Goal: Communication & Community: Ask a question

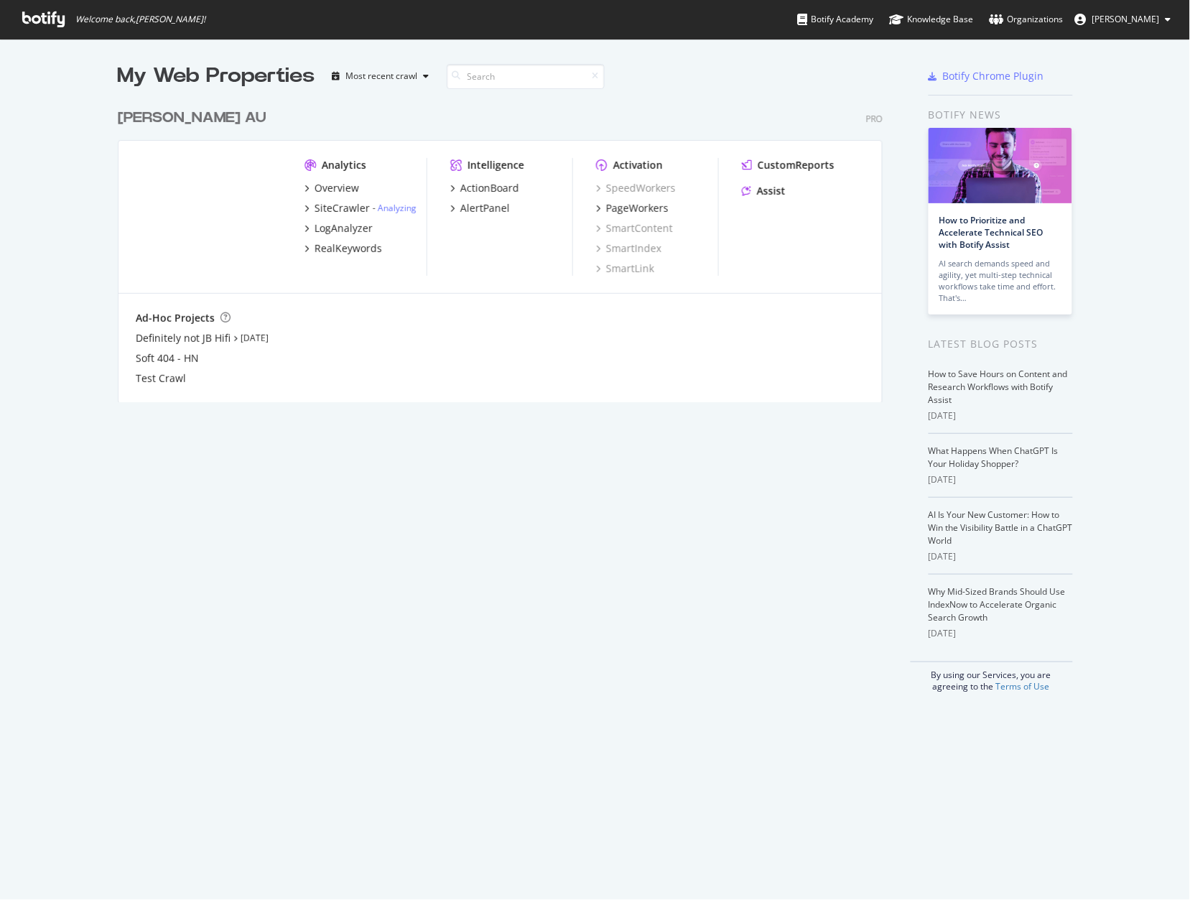
scroll to position [900, 1190]
click at [164, 118] on div "[PERSON_NAME] AU" at bounding box center [192, 118] width 149 height 21
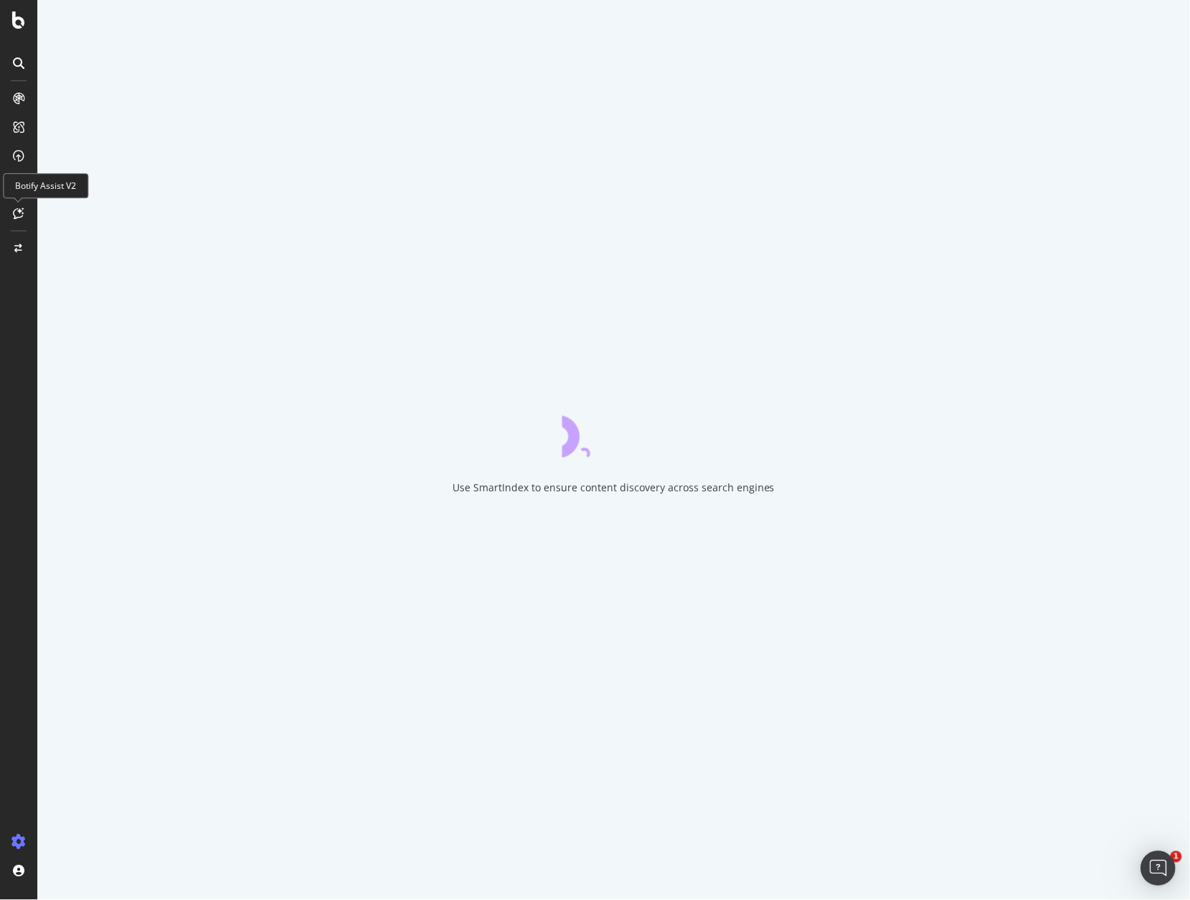
click at [16, 217] on icon at bounding box center [19, 213] width 11 height 11
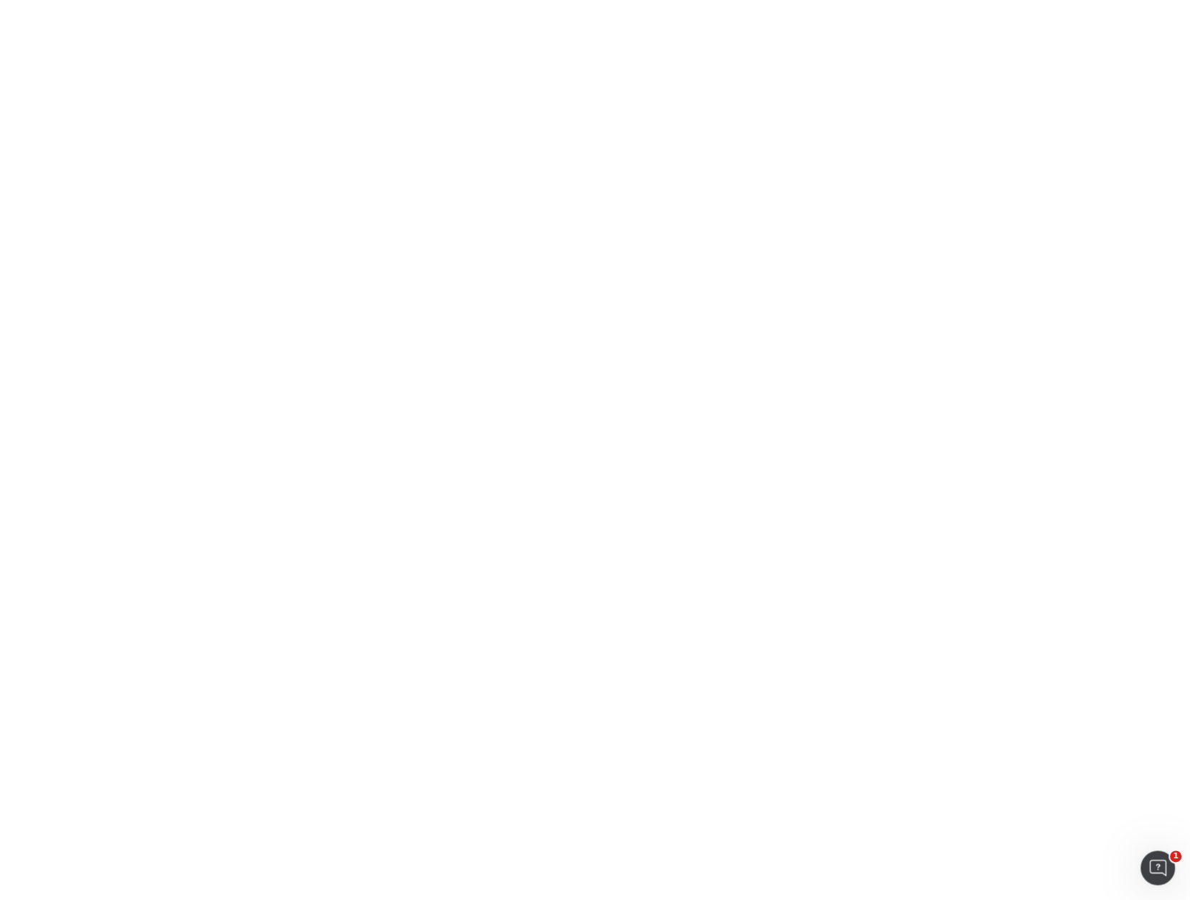
click at [645, 397] on body "1" at bounding box center [595, 450] width 1190 height 900
drag, startPoint x: 368, startPoint y: 66, endPoint x: 450, endPoint y: 37, distance: 87.0
click at [365, 71] on body "1" at bounding box center [595, 450] width 1190 height 900
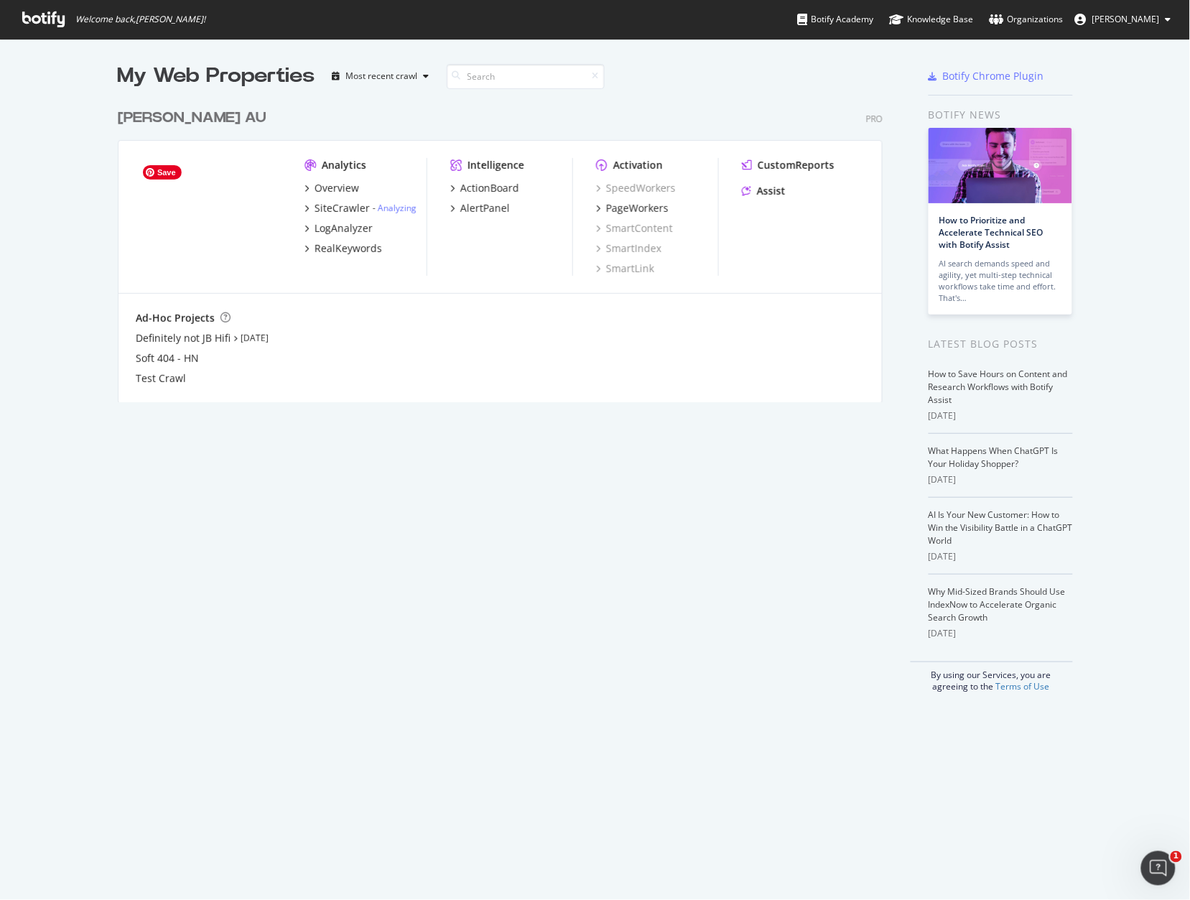
click at [164, 272] on img "grid" at bounding box center [209, 216] width 146 height 116
click at [142, 118] on div "Harvey Norman AU" at bounding box center [192, 118] width 149 height 21
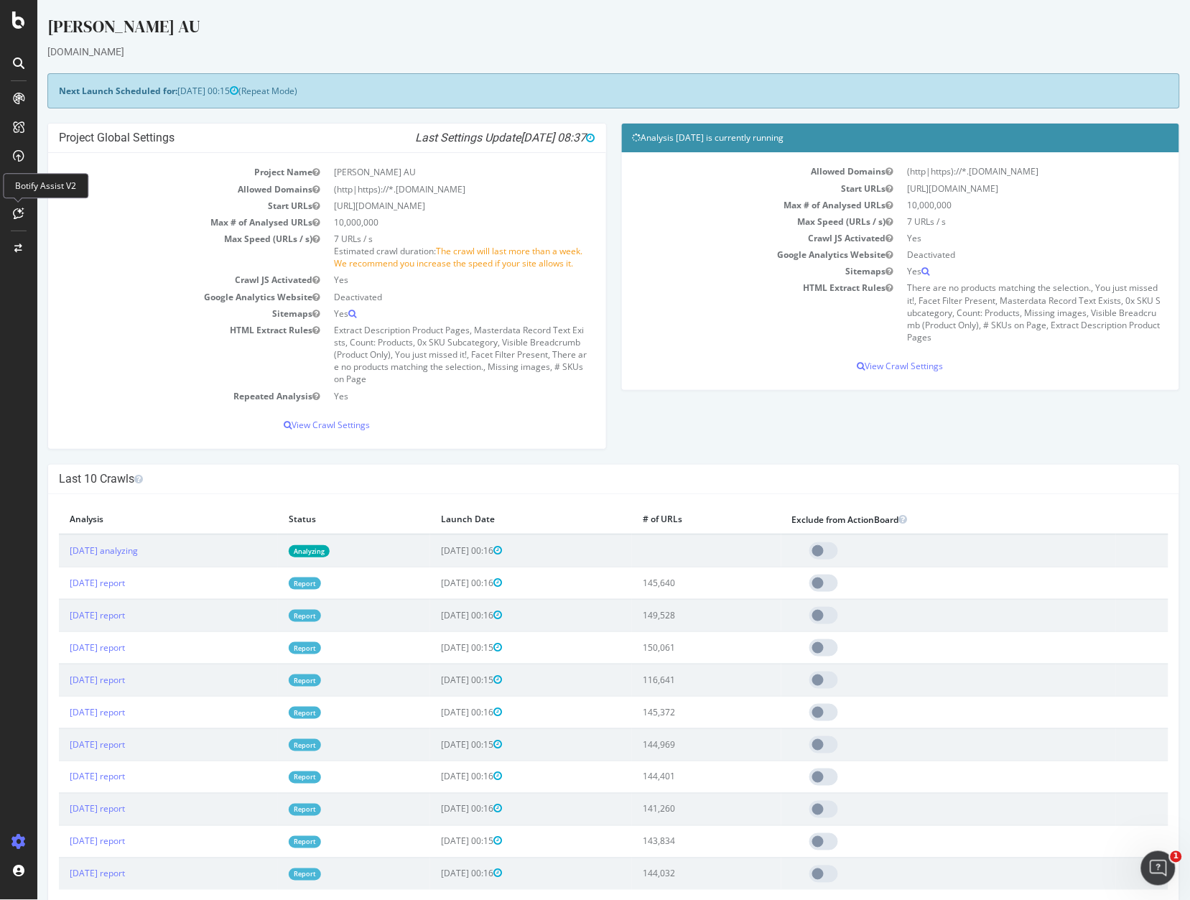
click at [23, 212] on icon at bounding box center [19, 213] width 11 height 11
drag, startPoint x: 49, startPoint y: 187, endPoint x: 0, endPoint y: 228, distance: 63.7
click at [48, 187] on div "Botify Assist V2" at bounding box center [45, 185] width 85 height 25
click at [18, 215] on icon at bounding box center [19, 213] width 11 height 11
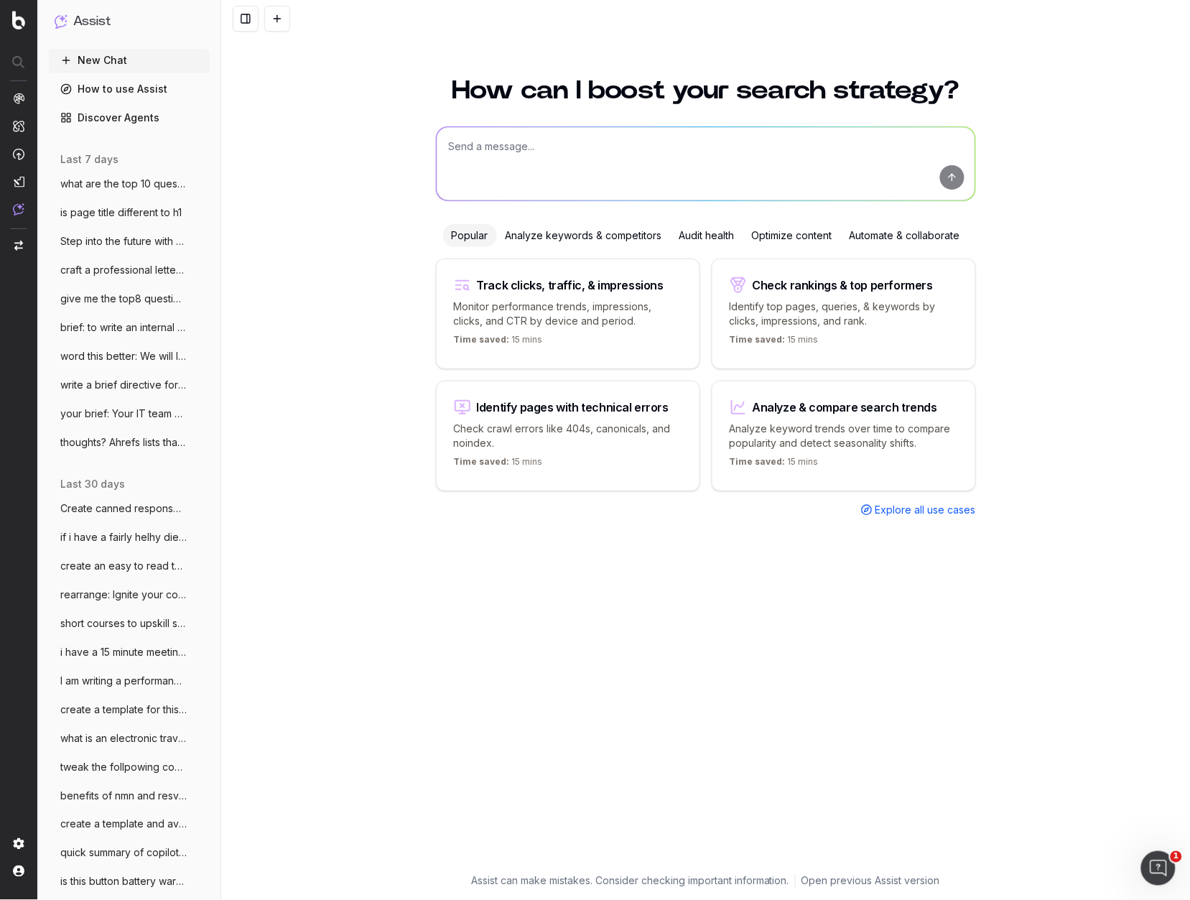
click at [139, 271] on span "craft a professional letter for chargepb" at bounding box center [123, 270] width 126 height 14
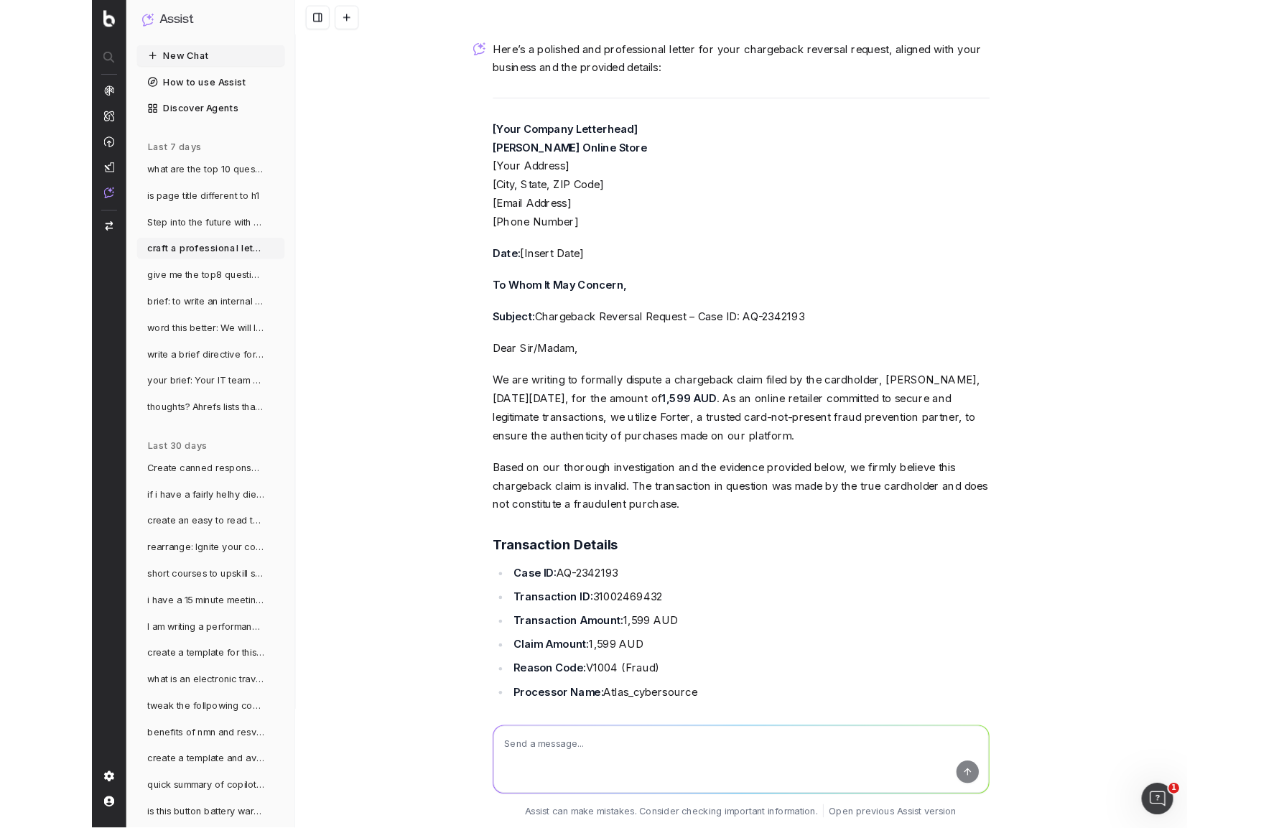
scroll to position [1358, 0]
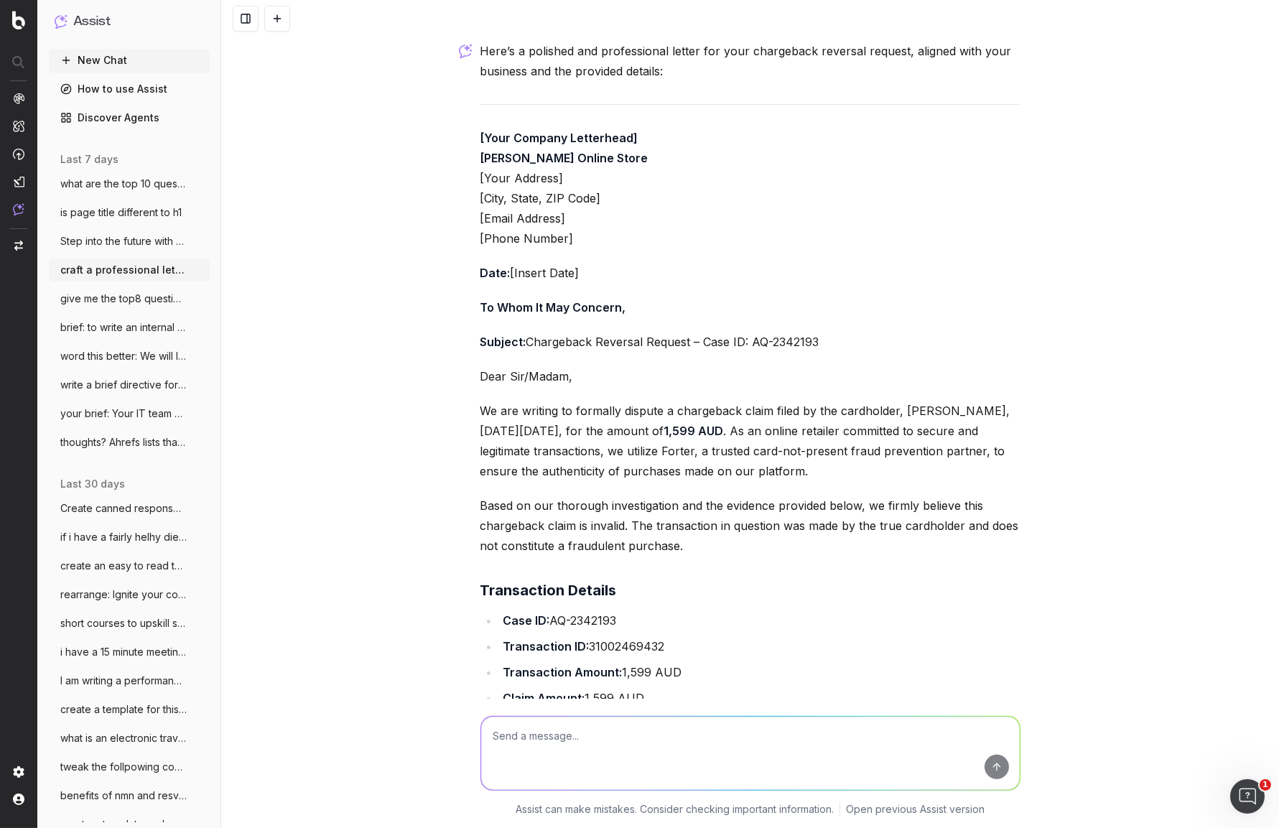
drag, startPoint x: 717, startPoint y: 478, endPoint x: 694, endPoint y: 539, distance: 65.2
click at [717, 479] on p "We are writing to formally dispute a chargeback claim filed by the cardholder, …" at bounding box center [750, 441] width 540 height 80
drag, startPoint x: 758, startPoint y: 199, endPoint x: 641, endPoint y: 200, distance: 116.3
click at [755, 199] on p "[Your Company Letterhead] Harvey Norman Online Store [Your Address] [City, Stat…" at bounding box center [750, 188] width 540 height 121
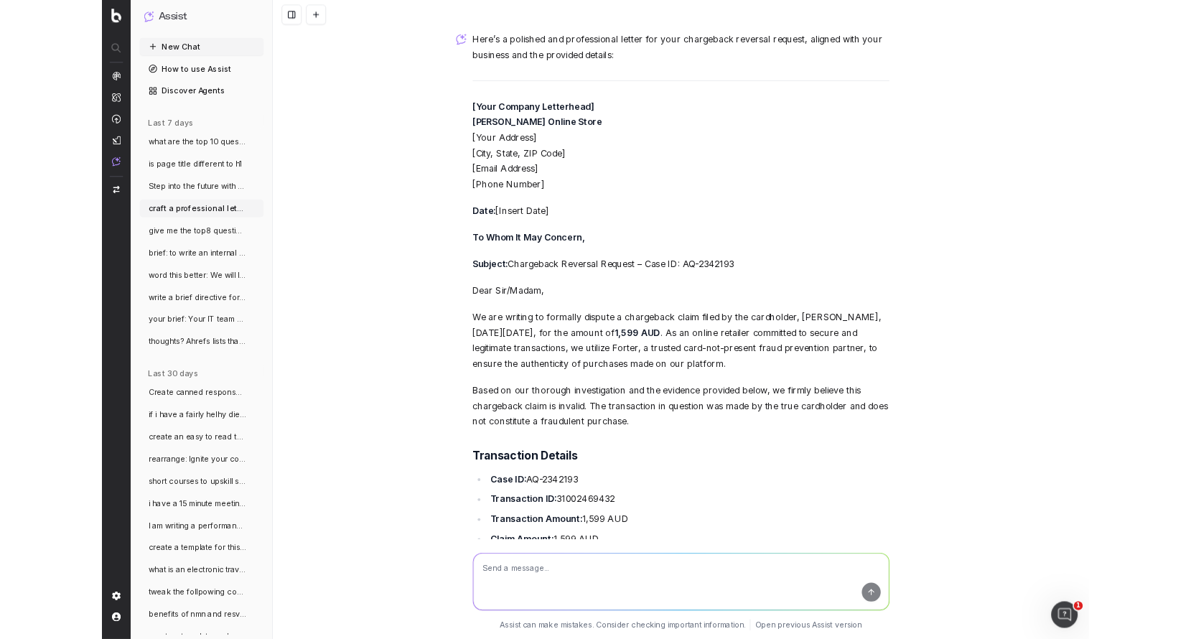
scroll to position [1359, 0]
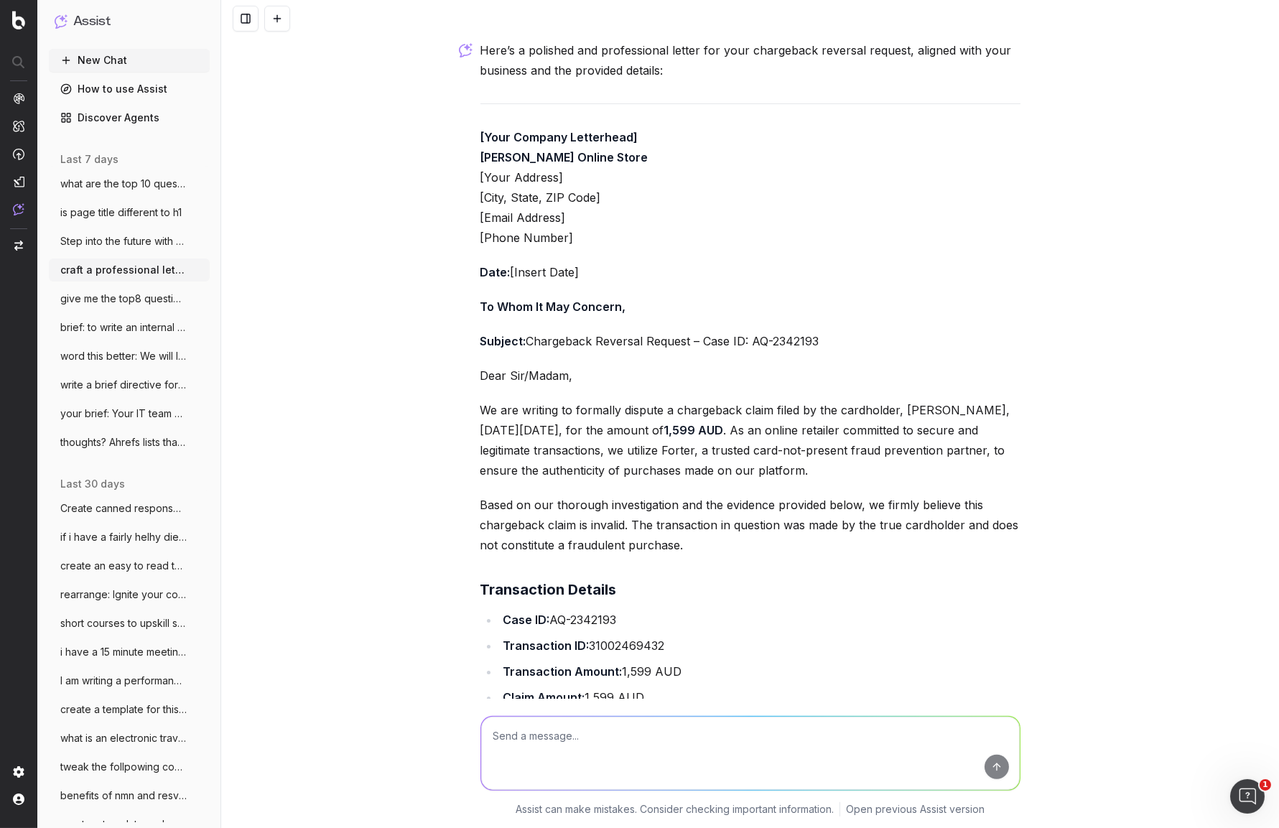
click at [580, 275] on p "Date: [Insert Date]" at bounding box center [750, 272] width 540 height 20
drag, startPoint x: 501, startPoint y: 274, endPoint x: 644, endPoint y: 310, distance: 147.5
copy div "Date: [Insert Date] To Whom It May Concern,"
drag, startPoint x: 572, startPoint y: 501, endPoint x: 530, endPoint y: 466, distance: 55.1
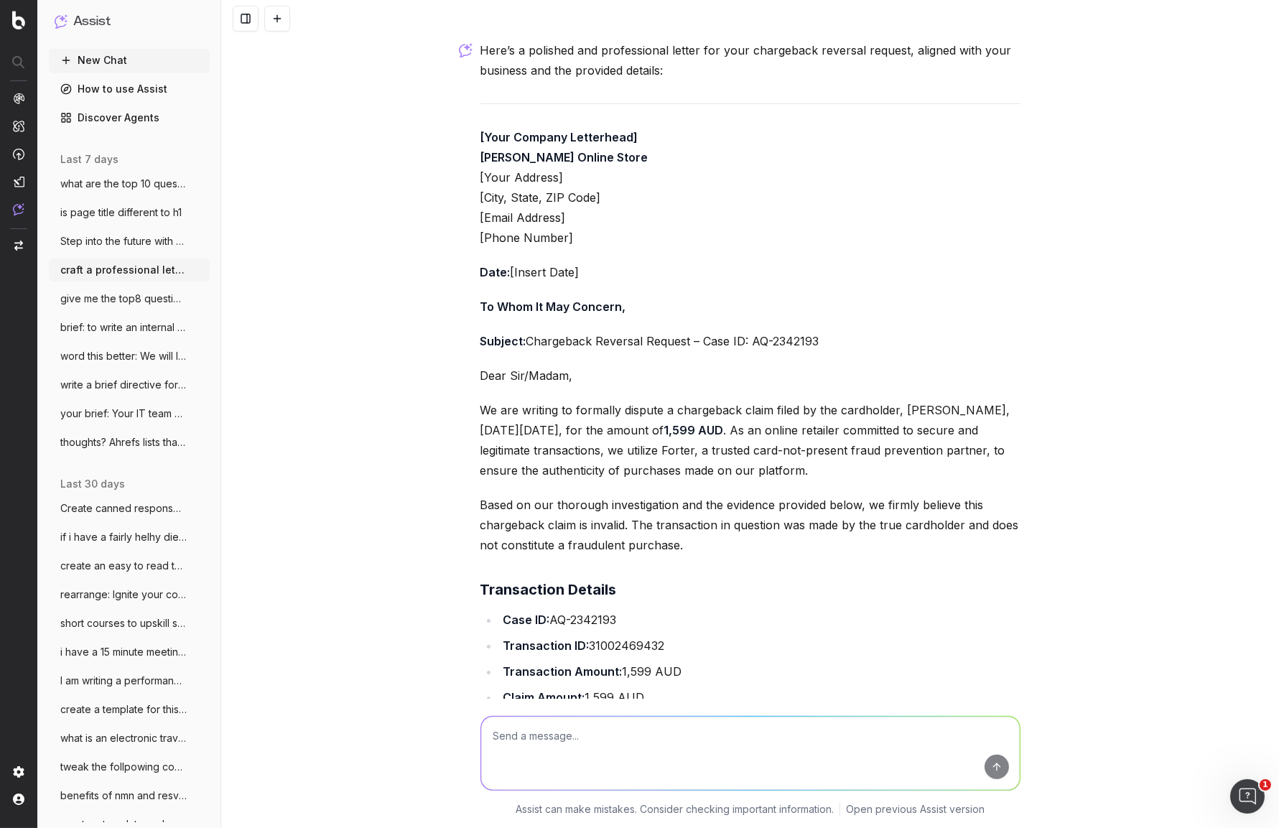
click at [569, 498] on p "Based on our thorough investigation and the evidence provided below, we firmly …" at bounding box center [750, 525] width 540 height 60
click at [485, 427] on p "We are writing to formally dispute a chargeback claim filed by the cardholder, …" at bounding box center [750, 440] width 540 height 80
drag, startPoint x: 482, startPoint y: 411, endPoint x: 960, endPoint y: 552, distance: 498.4
copy div "We are writing to formally dispute a chargeback claim filed by the cardholder, …"
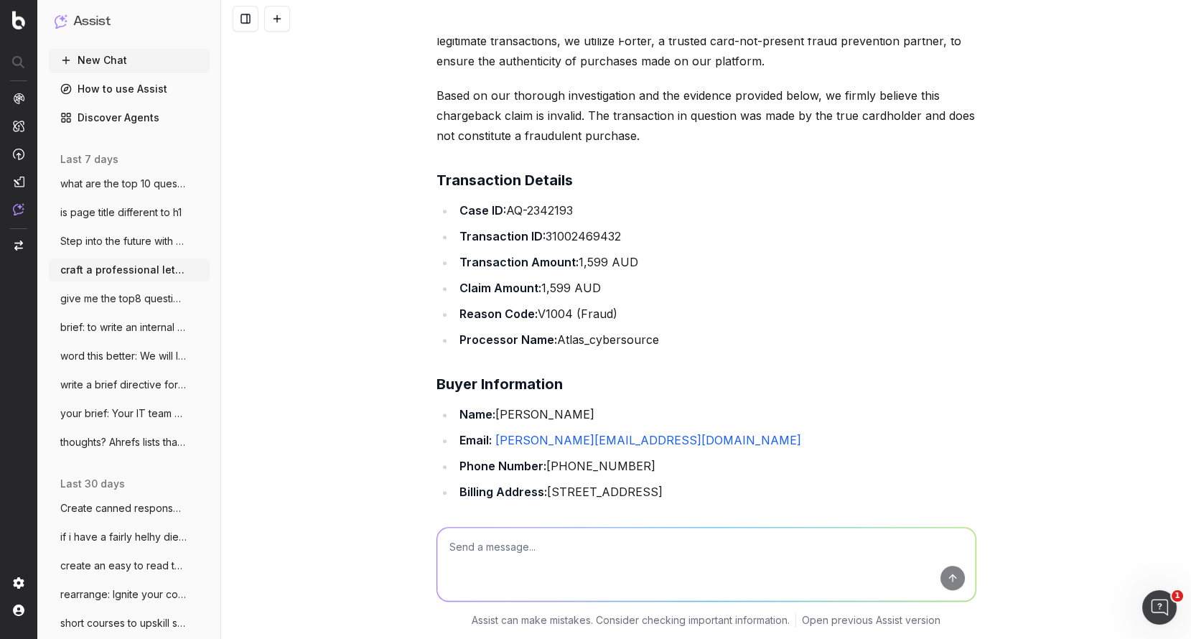
scroll to position [1698, 0]
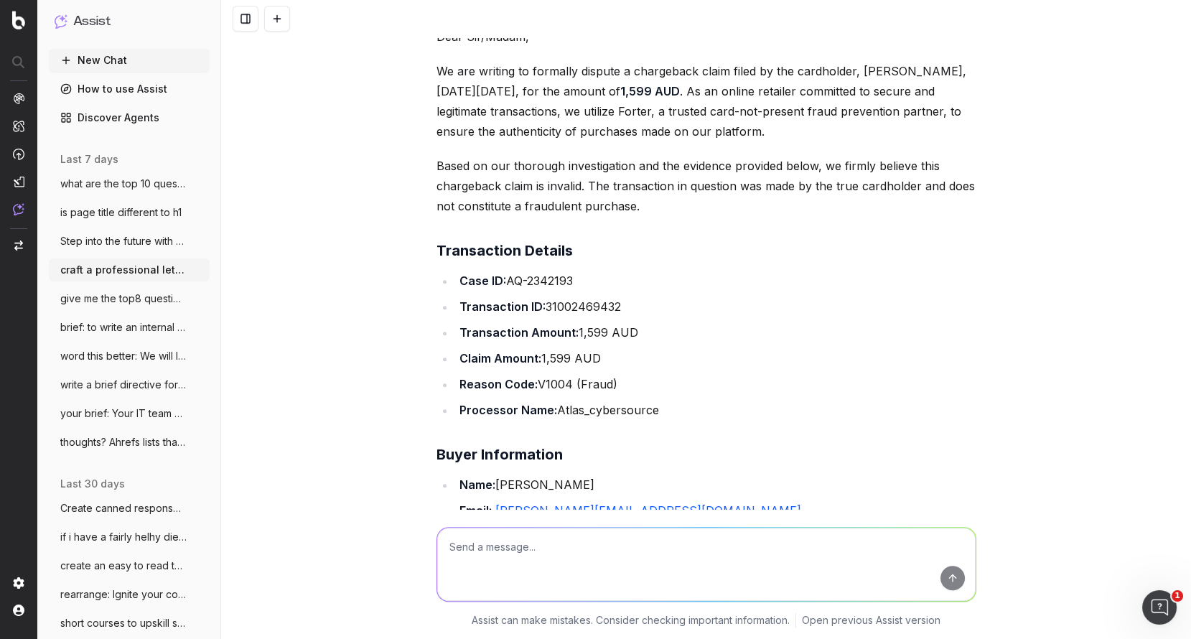
drag, startPoint x: 378, startPoint y: 308, endPoint x: 376, endPoint y: 301, distance: 7.3
click at [377, 307] on div "craft a professional letter for chargepbacks aligned with my business RE: Charg…" at bounding box center [706, 319] width 970 height 639
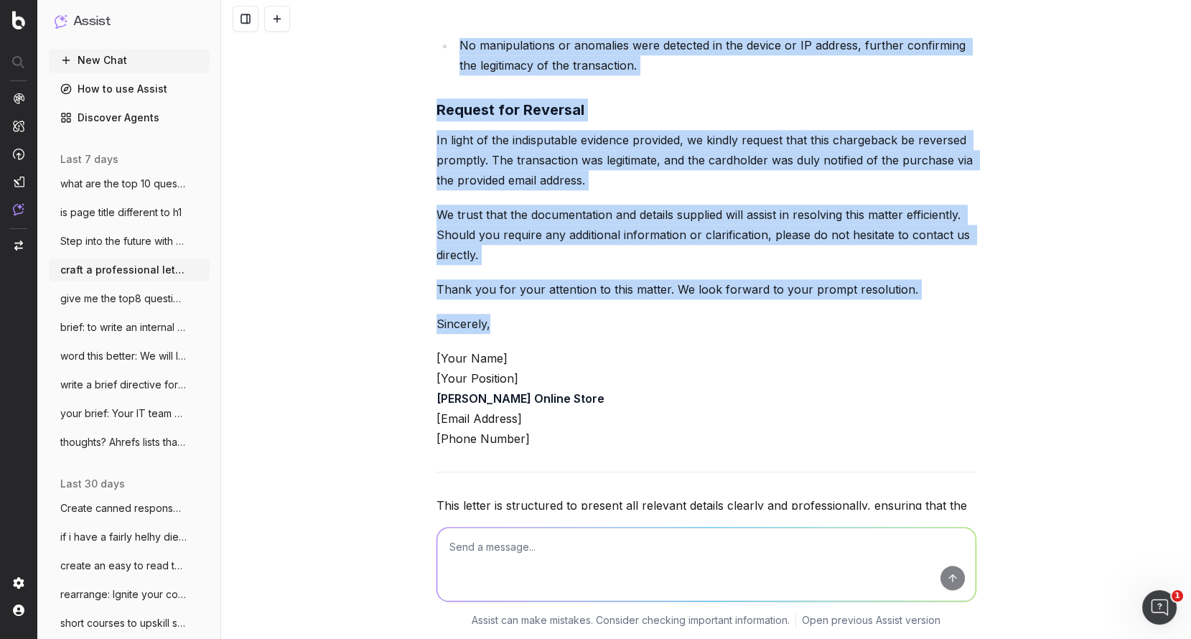
scroll to position [2995, 0]
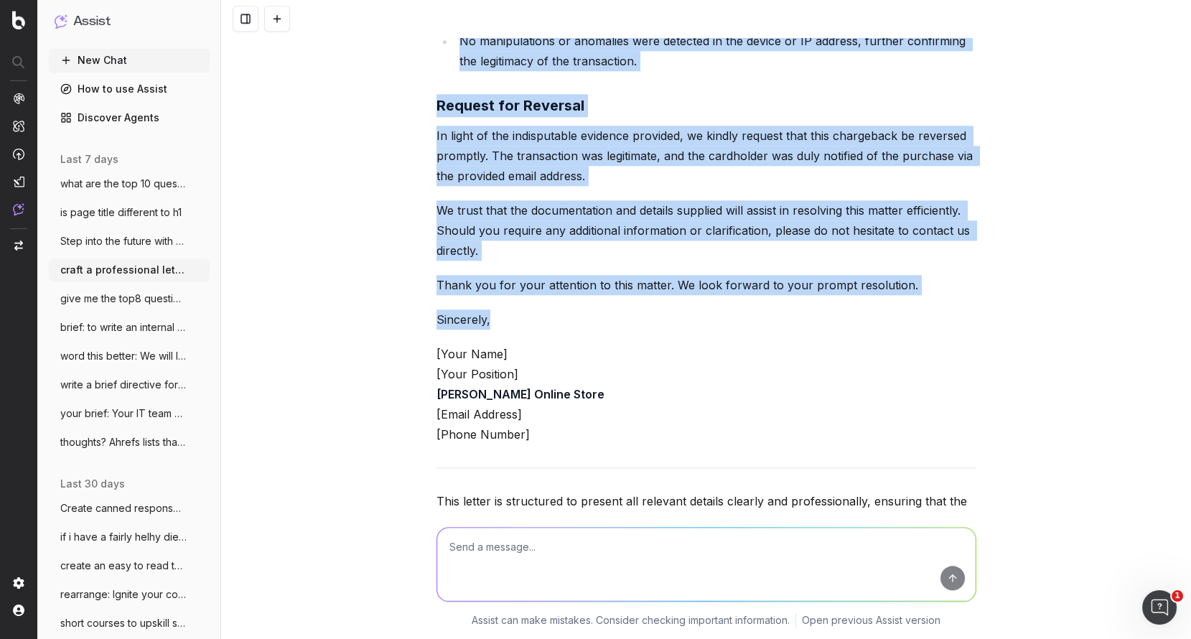
drag, startPoint x: 447, startPoint y: 244, endPoint x: 649, endPoint y: 465, distance: 299.4
copy div "Transaction Details Case ID: AQ-2342193 Transaction ID: 31002469432 Transaction…"
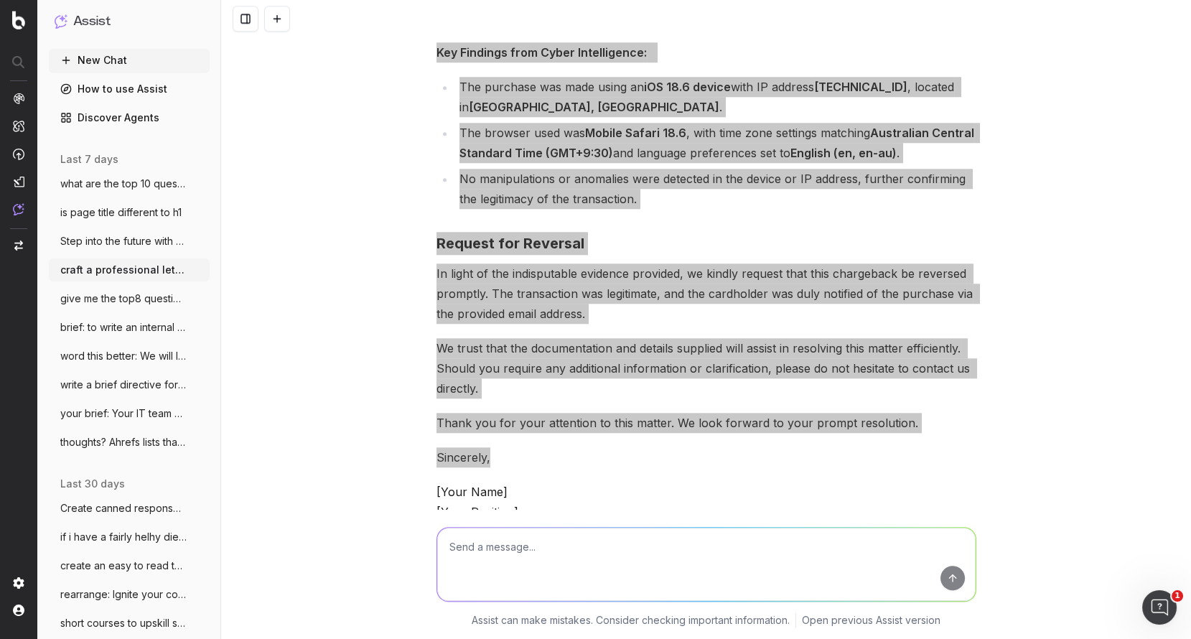
scroll to position [2952, 0]
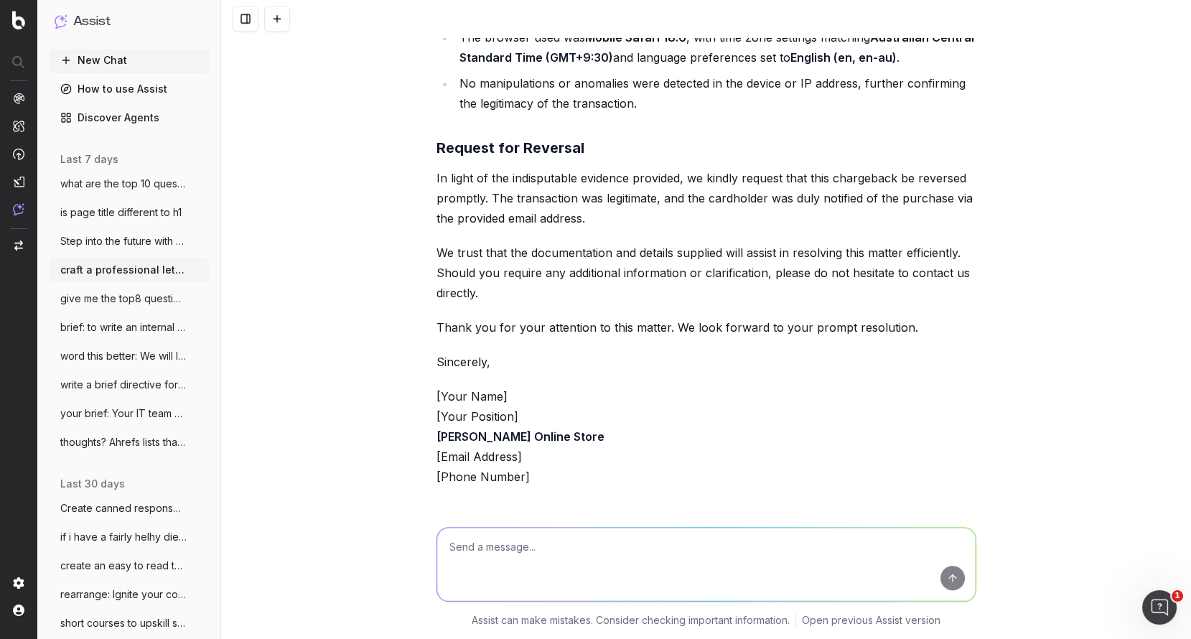
click at [476, 554] on textarea at bounding box center [706, 564] width 539 height 73
paste textarea "With consideration of the indisputable evidence provided, we kindly request tha…"
type textarea "With consideration of the indisputable evidence provided, we kindly request tha…"
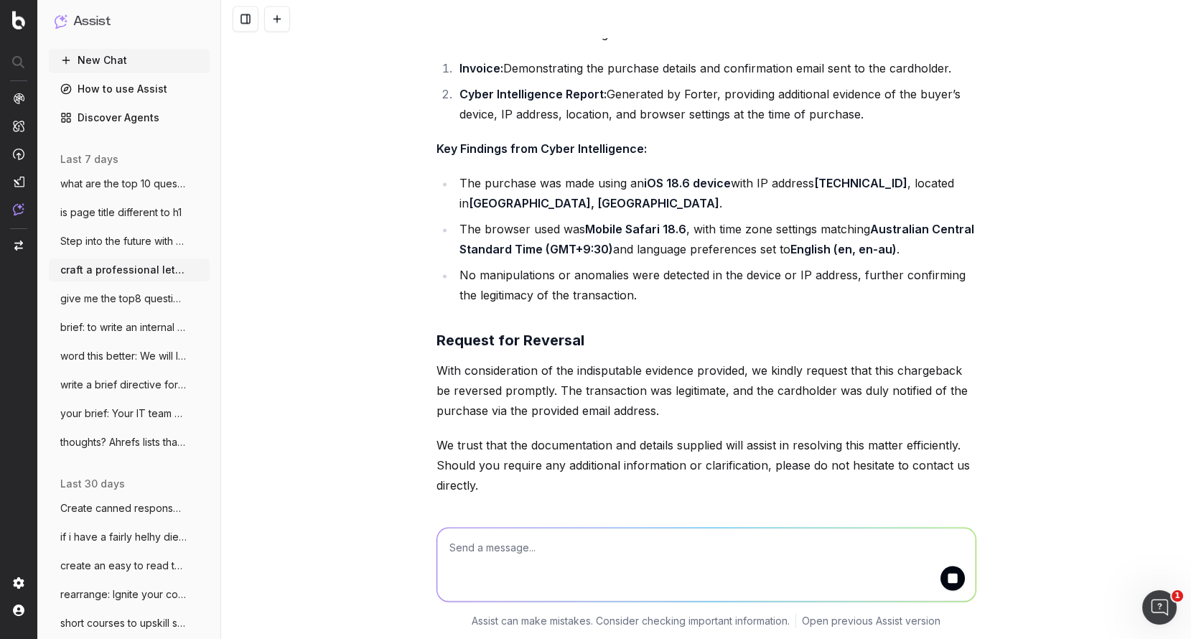
scroll to position [5040, 0]
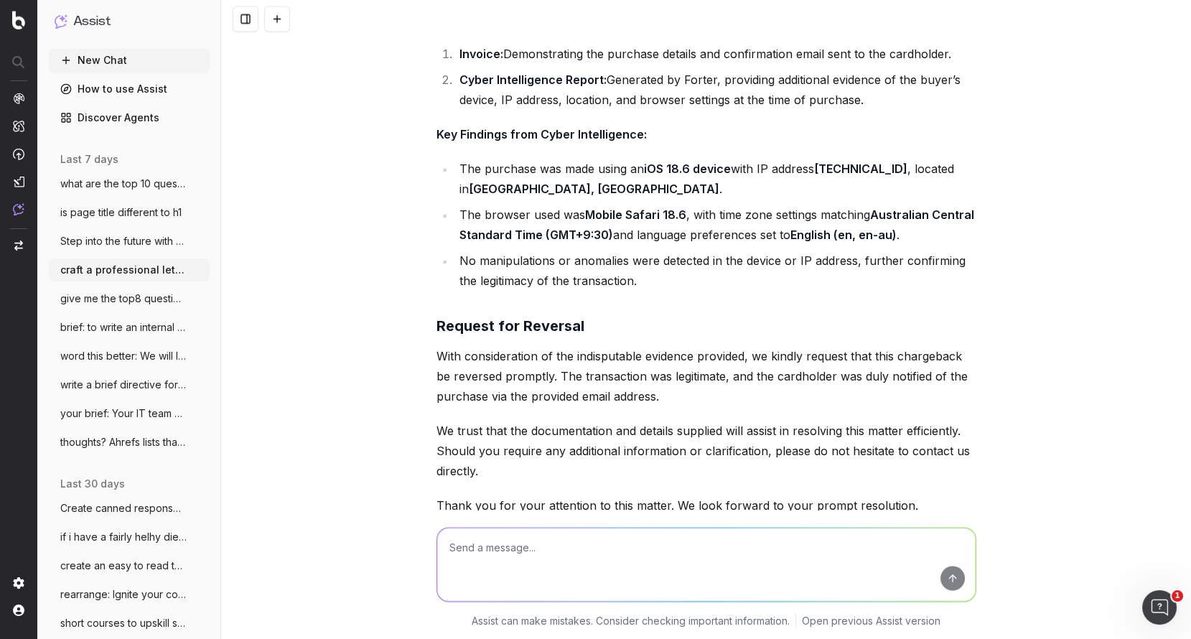
click at [508, 564] on textarea at bounding box center [706, 564] width 539 height 73
type textarea "is that the best most clear and simple version"
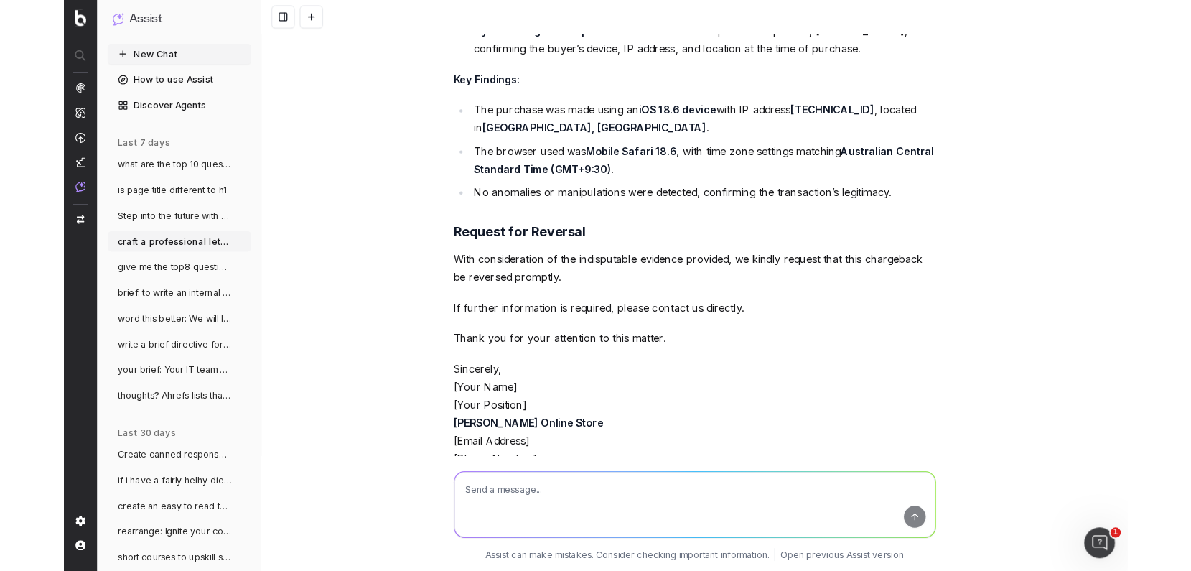
scroll to position [6755, 0]
